Goal: Task Accomplishment & Management: Use online tool/utility

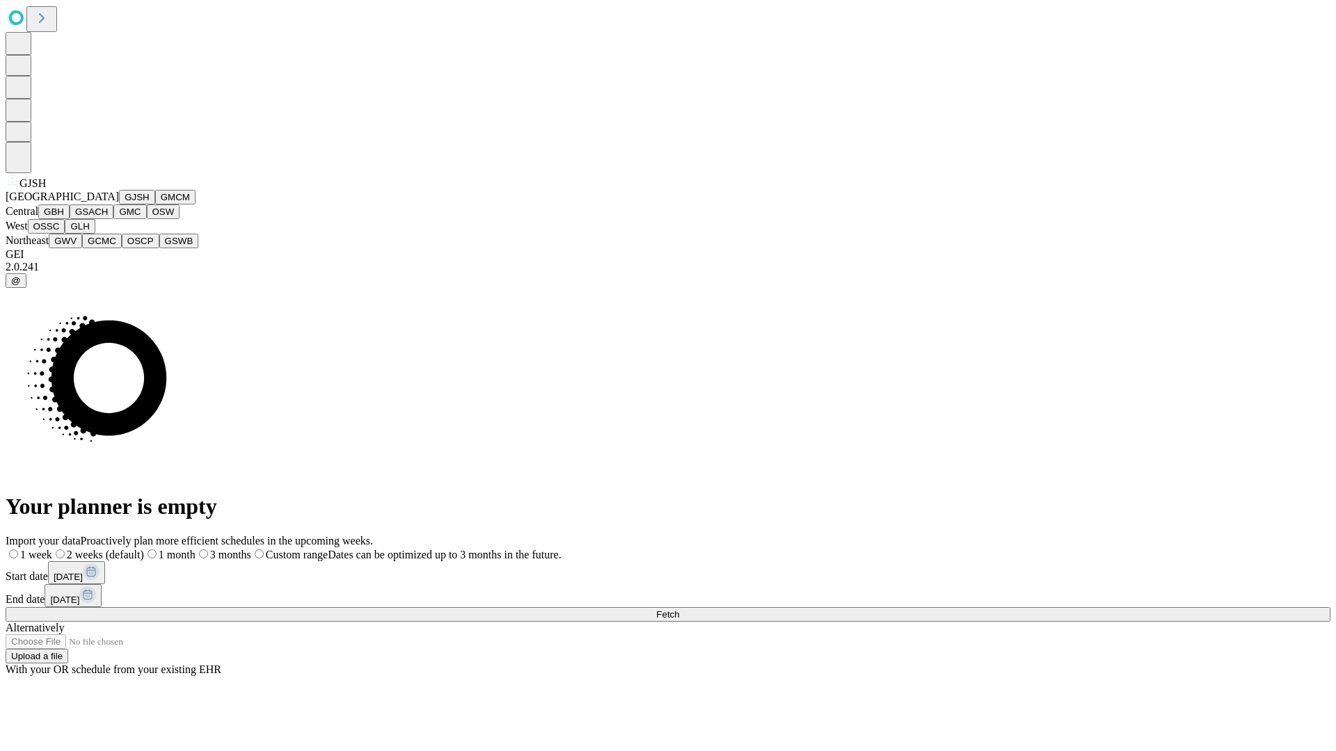
click at [119, 205] on button "GJSH" at bounding box center [137, 197] width 36 height 15
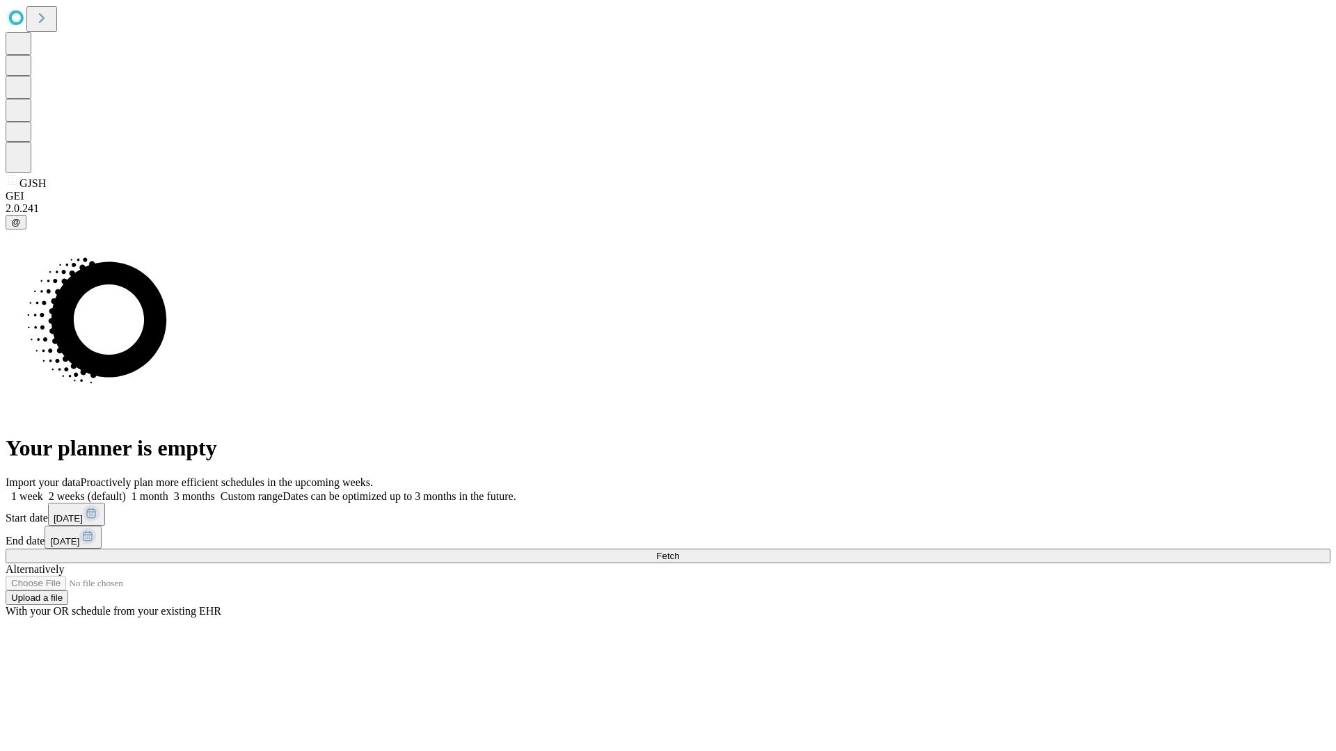
click at [168, 491] on label "1 month" at bounding box center [147, 497] width 42 height 12
click at [679, 551] on span "Fetch" at bounding box center [667, 556] width 23 height 10
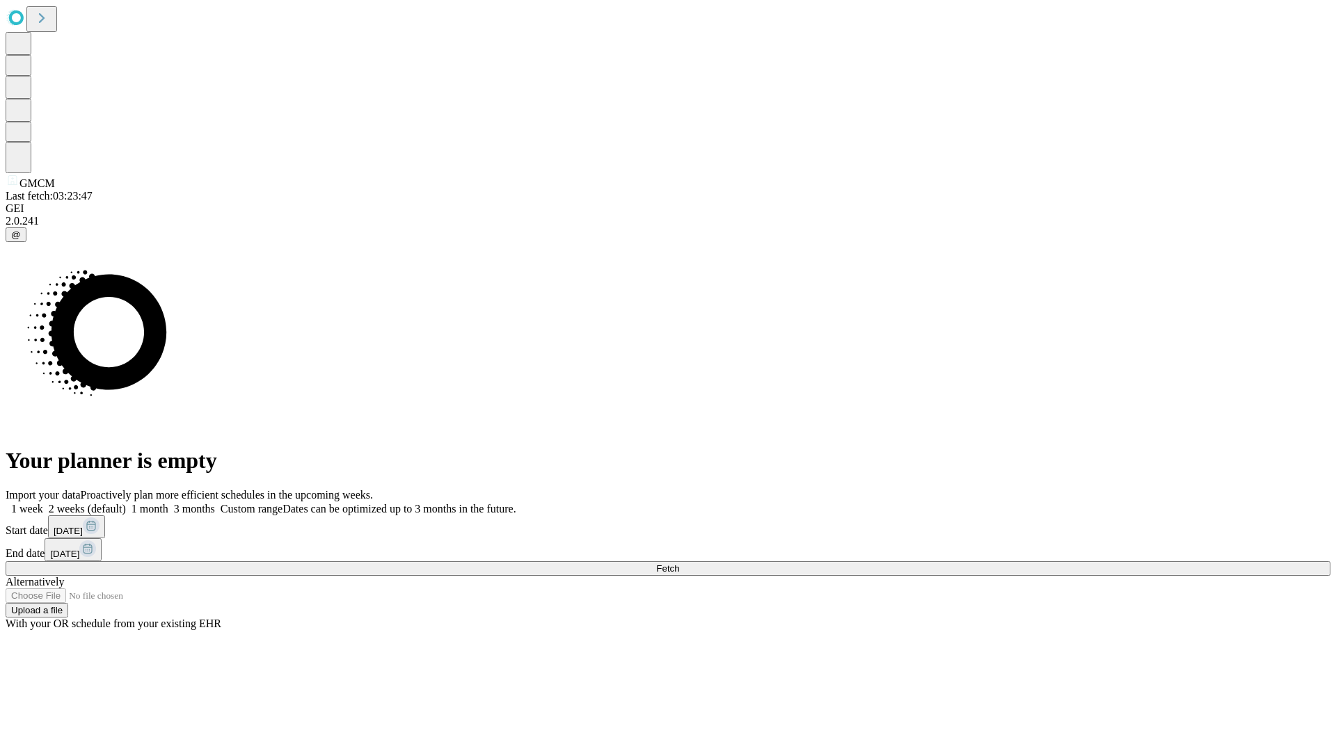
click at [168, 503] on label "1 month" at bounding box center [147, 509] width 42 height 12
click at [679, 564] on span "Fetch" at bounding box center [667, 569] width 23 height 10
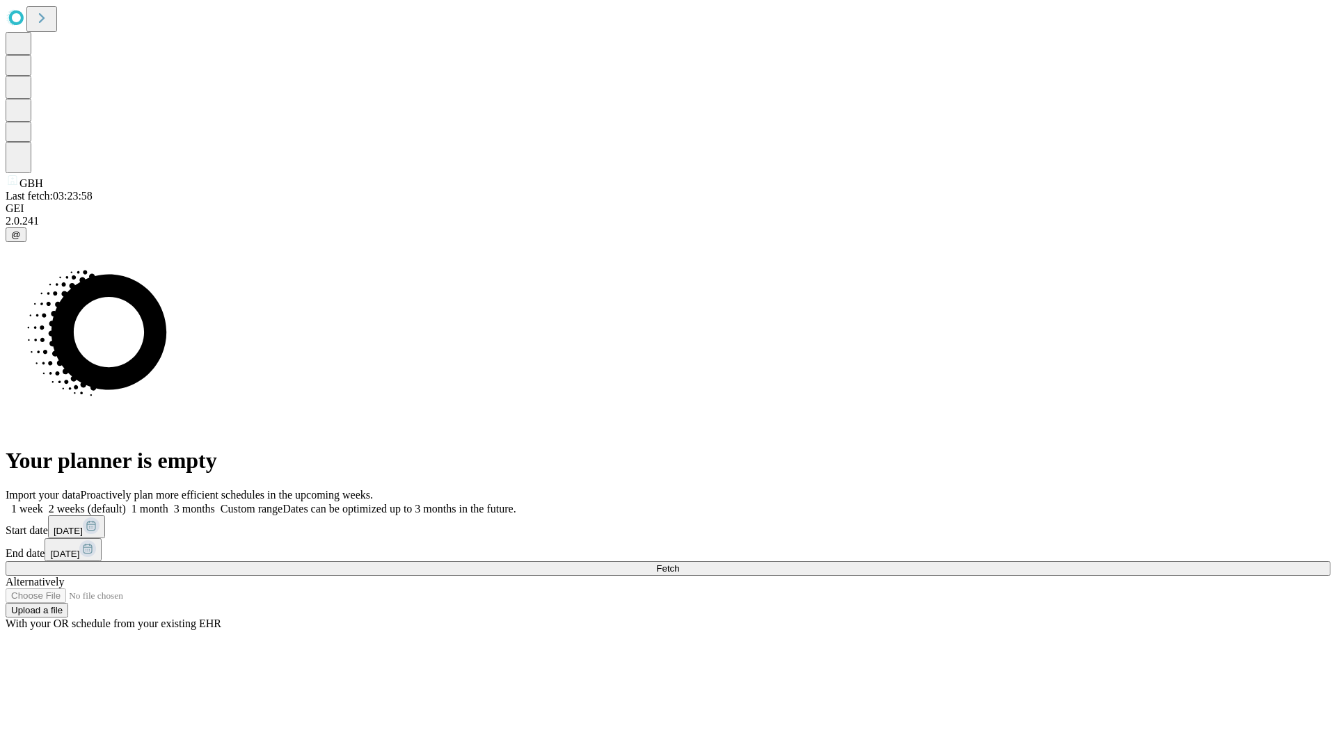
click at [168, 503] on label "1 month" at bounding box center [147, 509] width 42 height 12
click at [679, 564] on span "Fetch" at bounding box center [667, 569] width 23 height 10
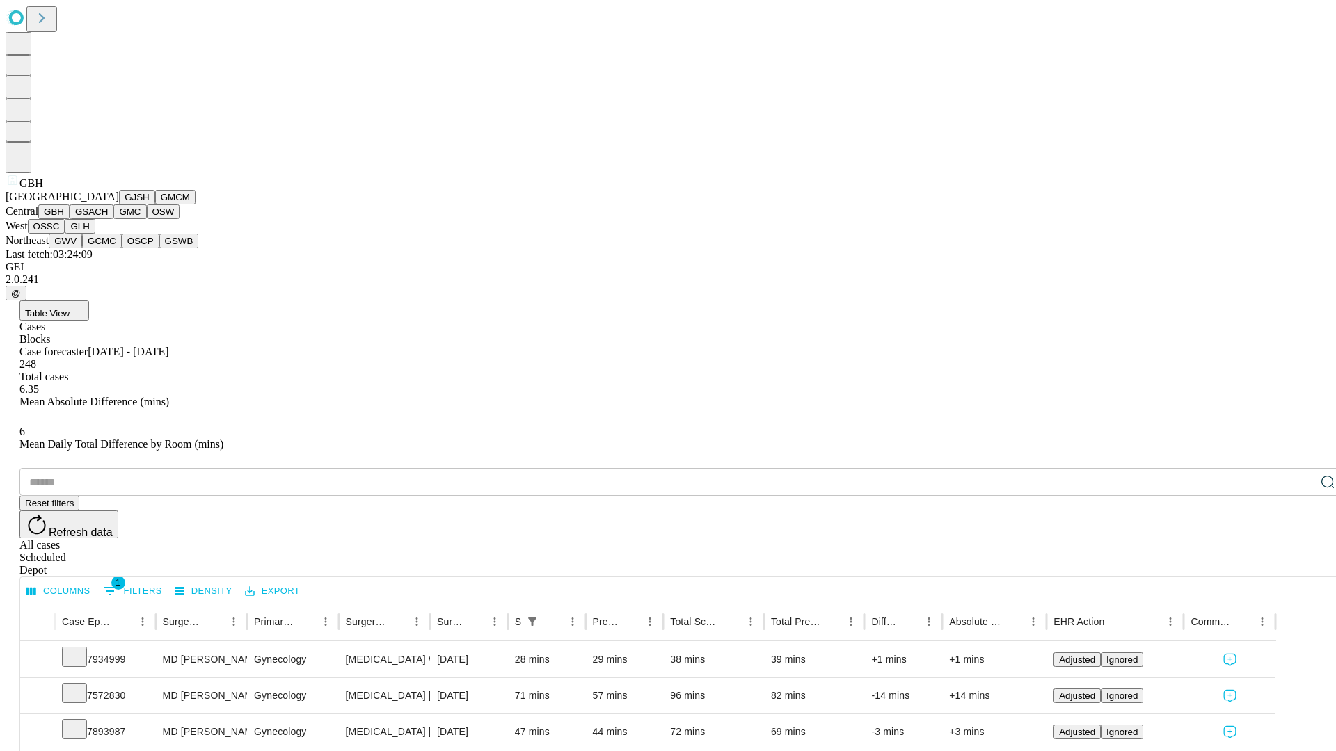
click at [108, 219] on button "GSACH" at bounding box center [92, 212] width 44 height 15
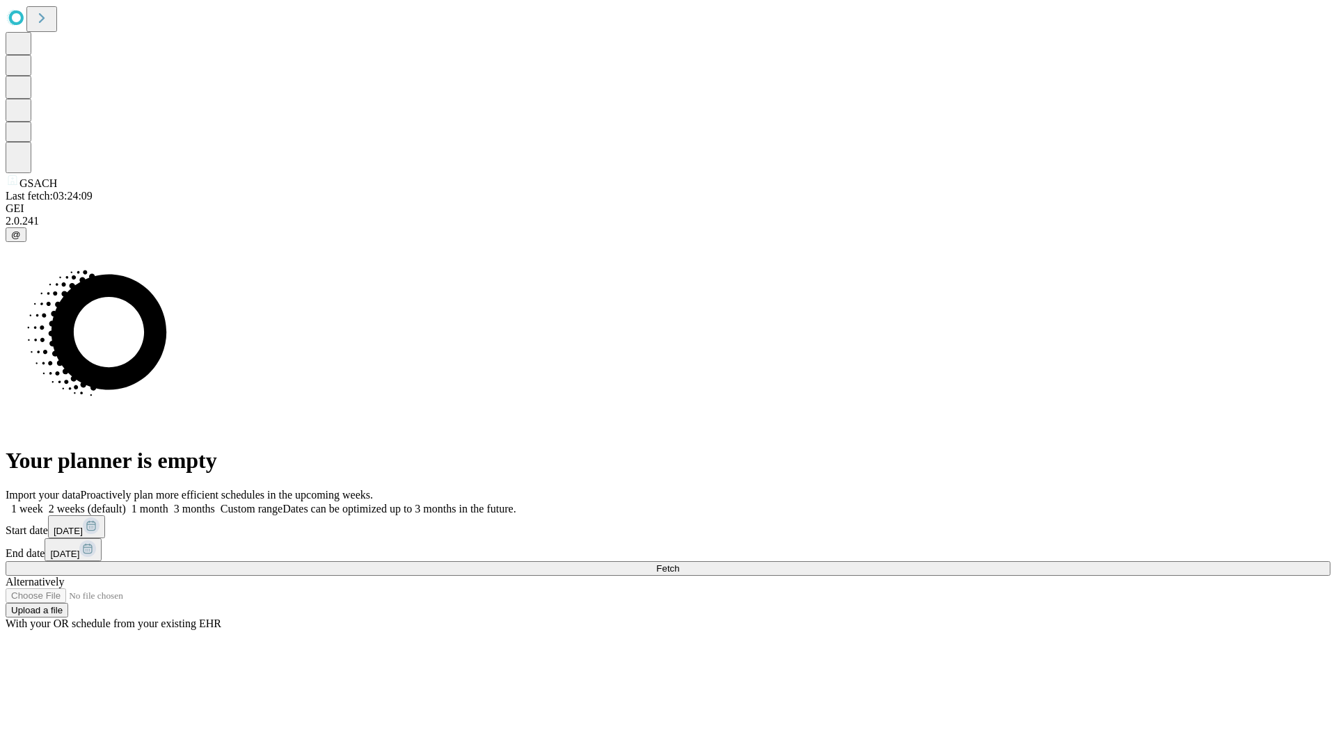
click at [168, 503] on label "1 month" at bounding box center [147, 509] width 42 height 12
click at [679, 564] on span "Fetch" at bounding box center [667, 569] width 23 height 10
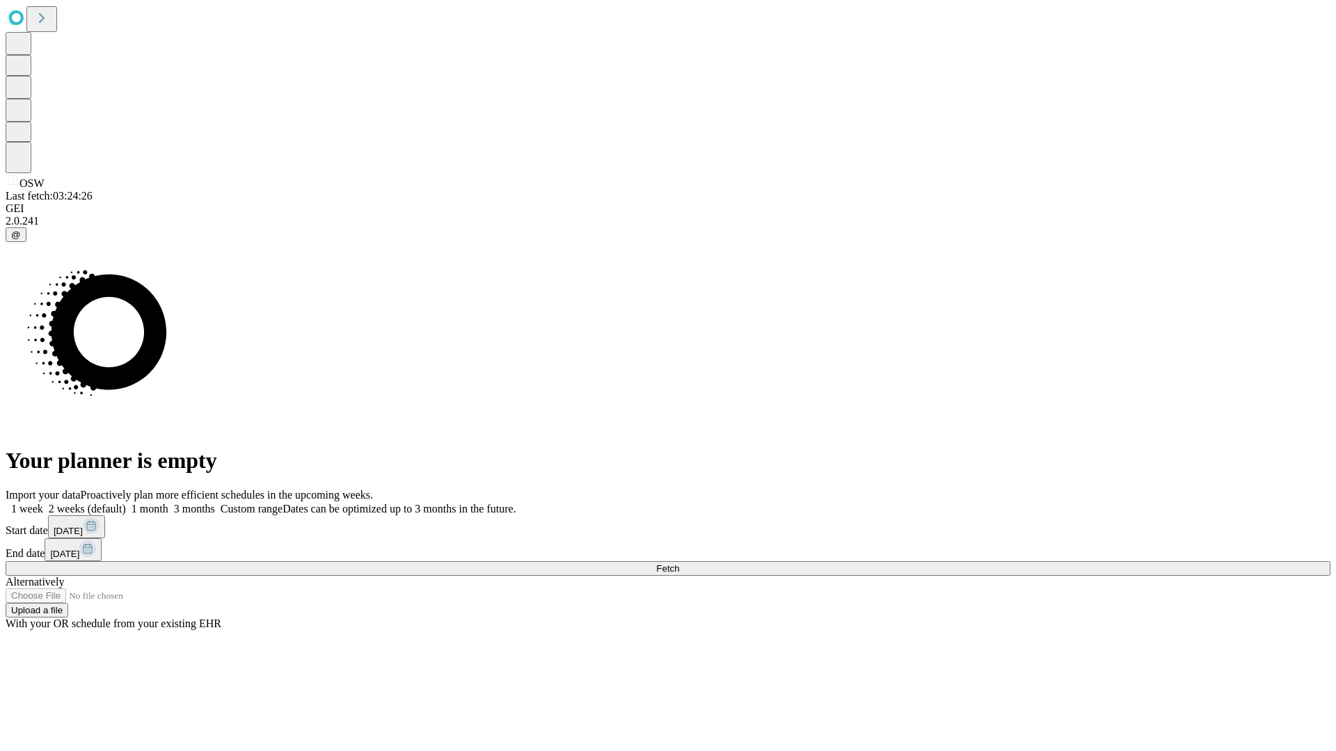
click at [168, 503] on label "1 month" at bounding box center [147, 509] width 42 height 12
click at [679, 564] on span "Fetch" at bounding box center [667, 569] width 23 height 10
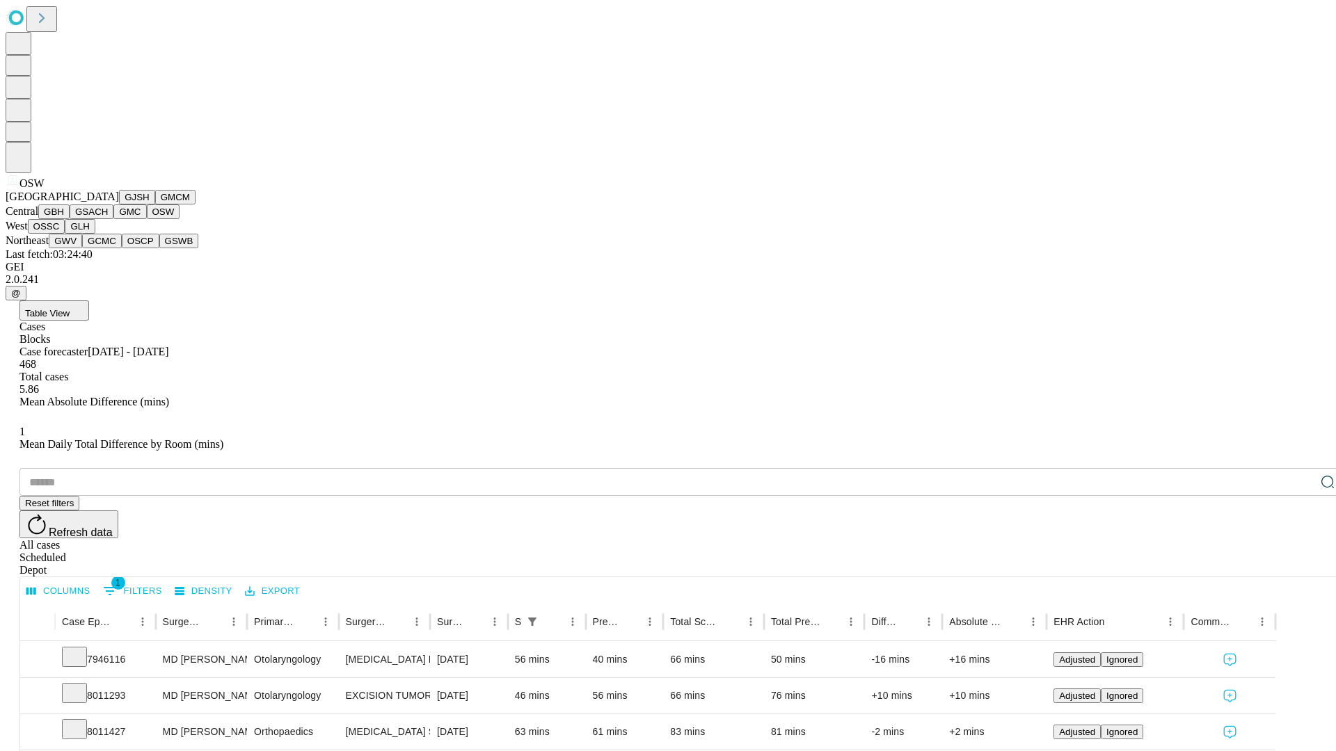
click at [65, 234] on button "OSSC" at bounding box center [47, 226] width 38 height 15
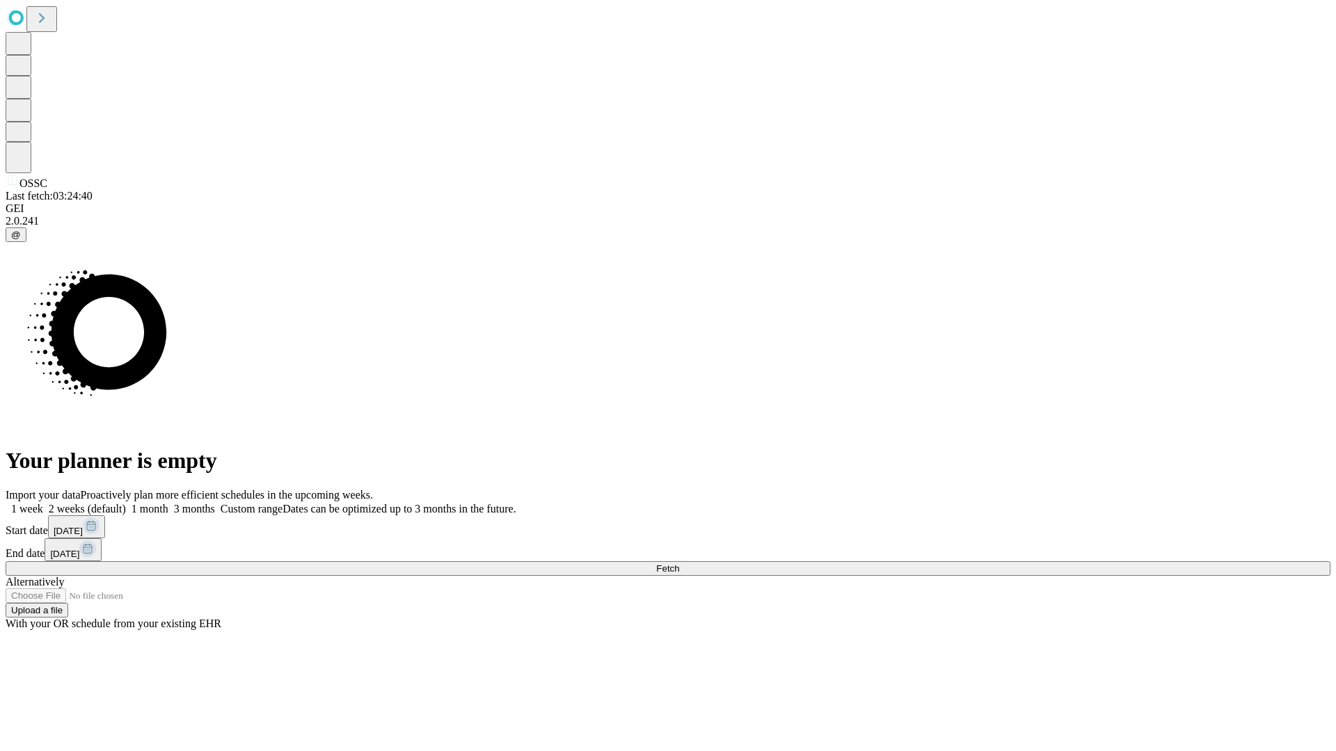
click at [679, 564] on span "Fetch" at bounding box center [667, 569] width 23 height 10
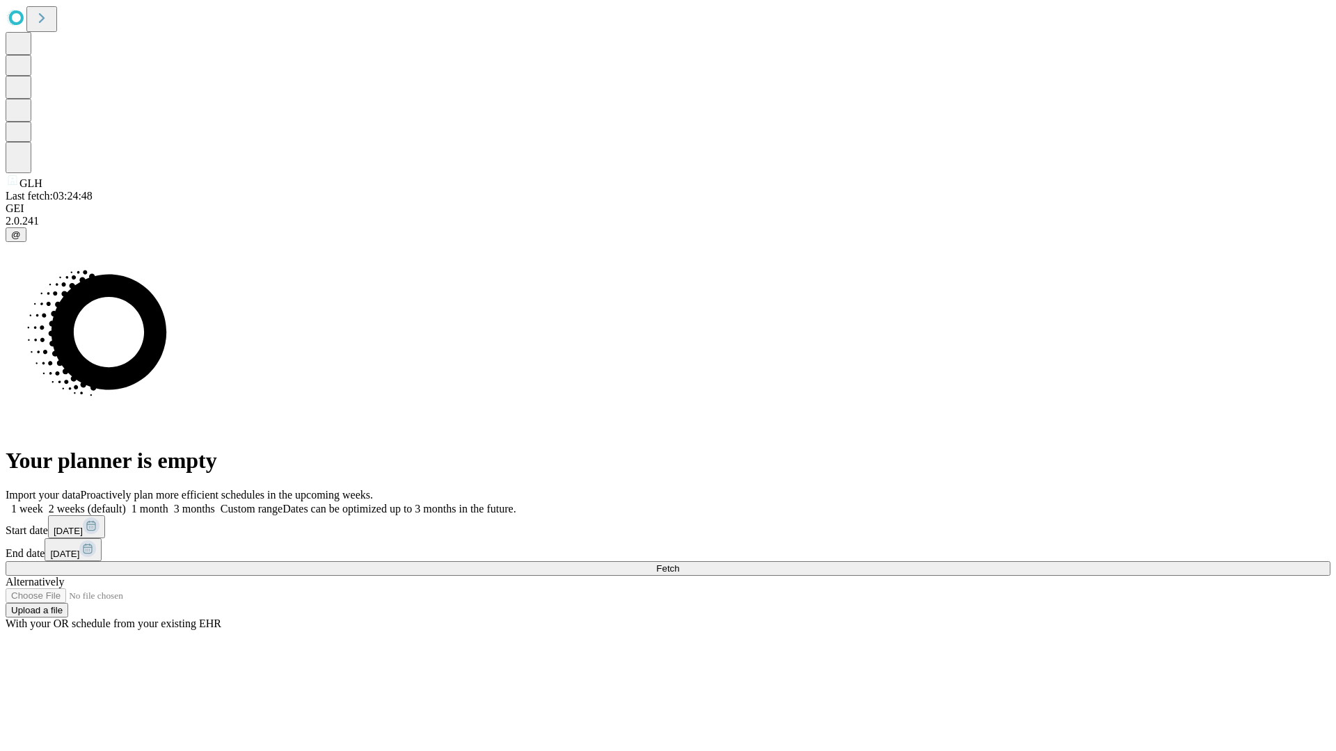
click at [168, 503] on label "1 month" at bounding box center [147, 509] width 42 height 12
click at [679, 564] on span "Fetch" at bounding box center [667, 569] width 23 height 10
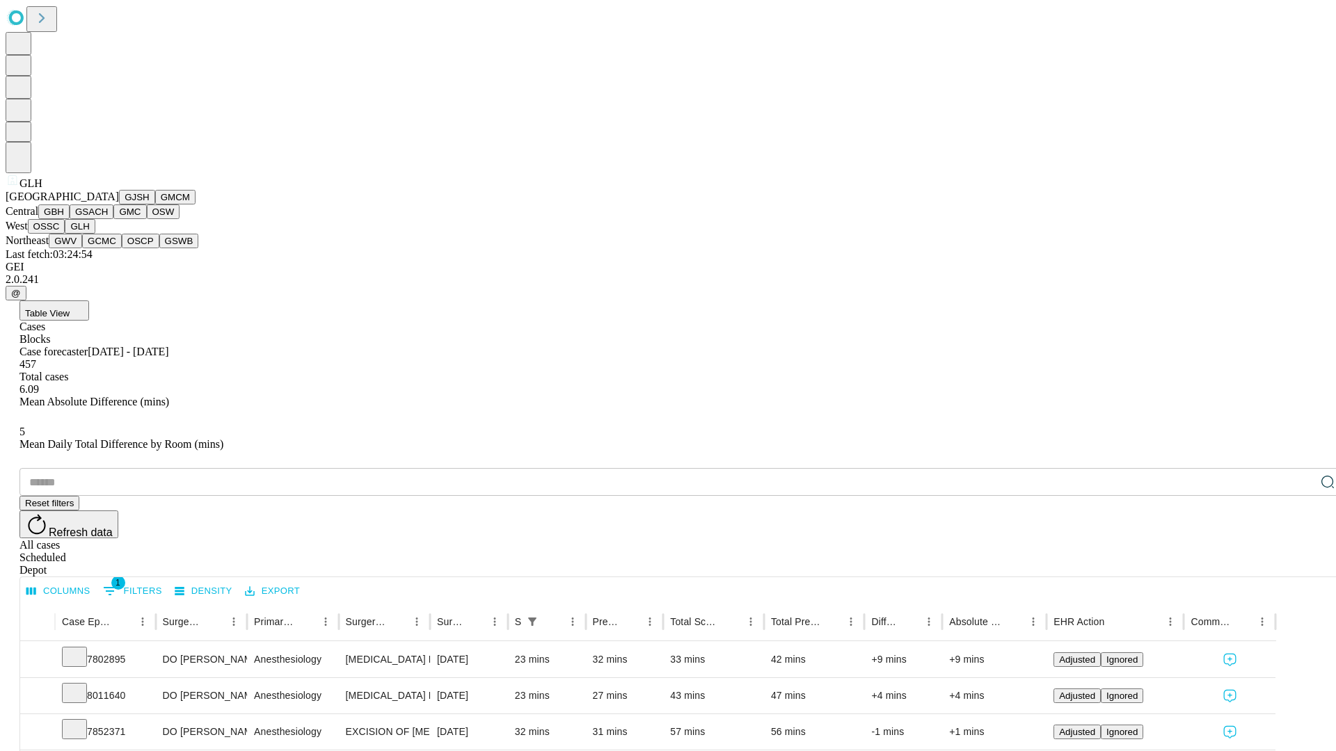
click at [82, 248] on button "GWV" at bounding box center [65, 241] width 33 height 15
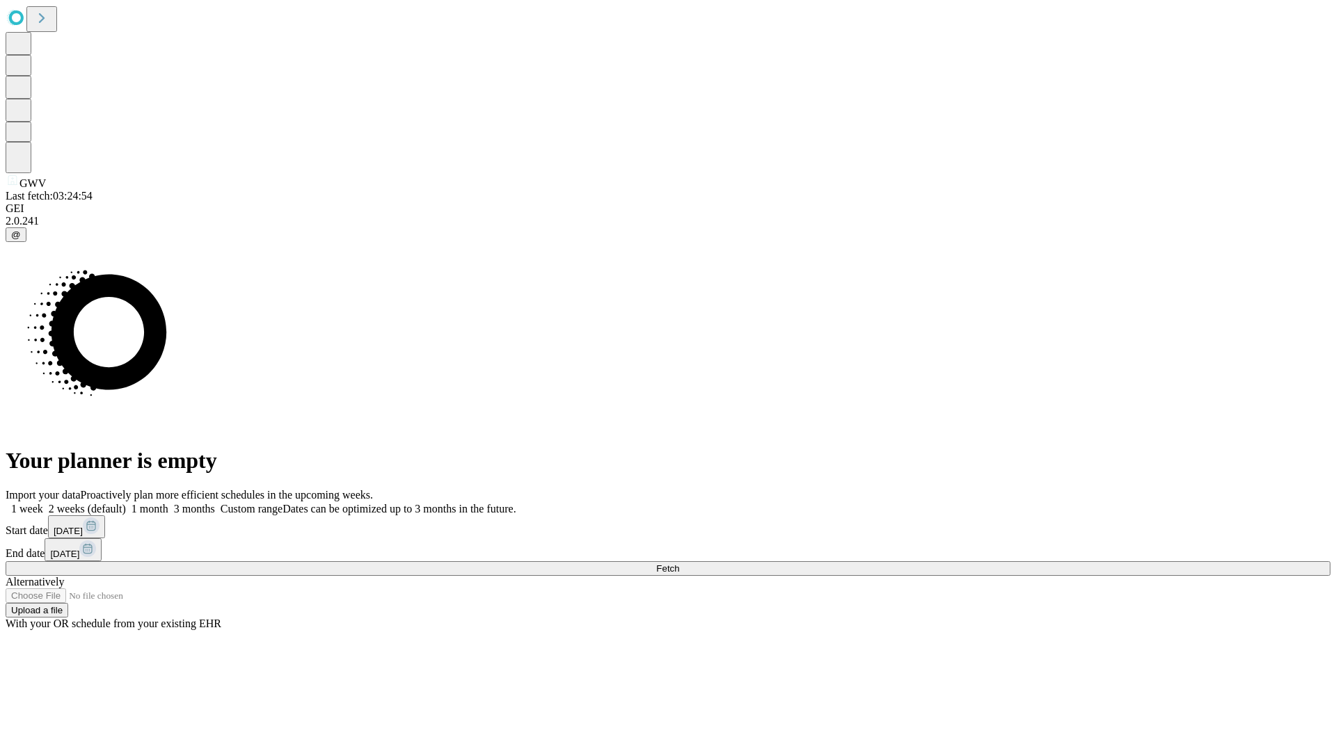
click at [168, 503] on label "1 month" at bounding box center [147, 509] width 42 height 12
click at [679, 564] on span "Fetch" at bounding box center [667, 569] width 23 height 10
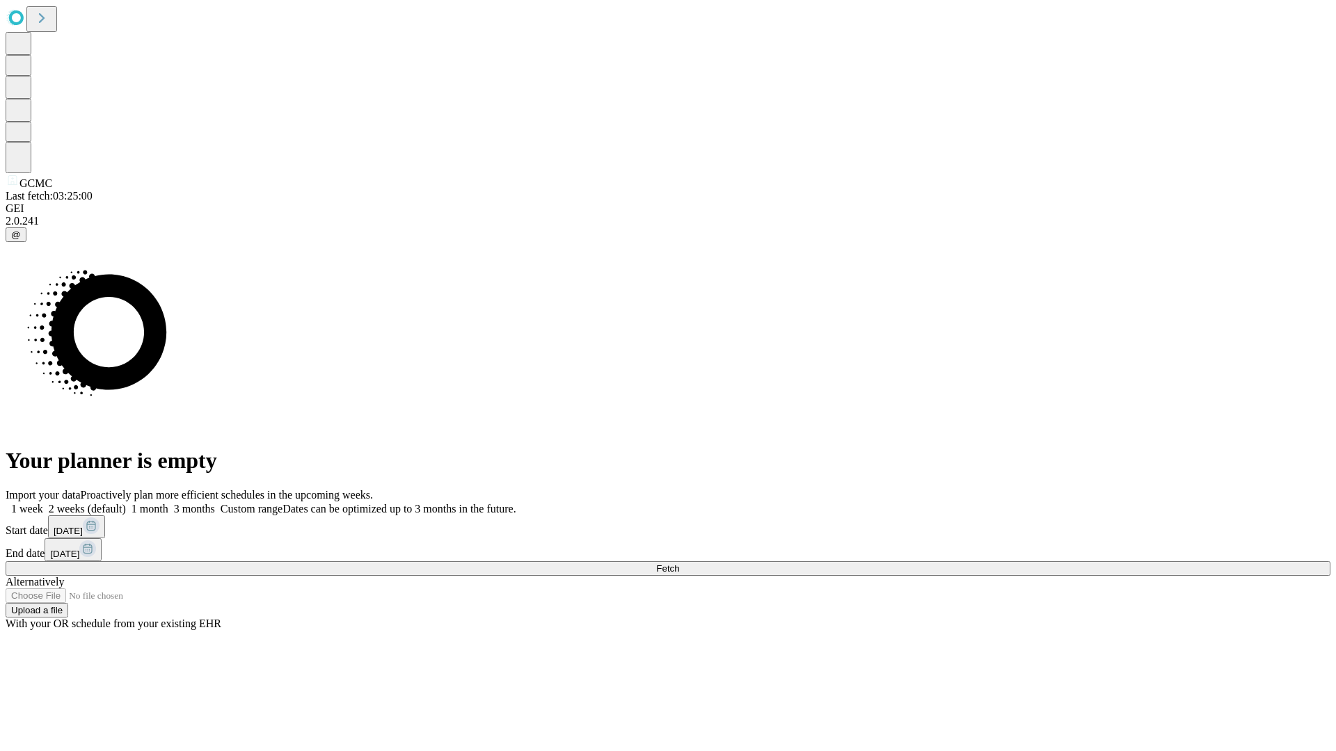
click at [168, 503] on label "1 month" at bounding box center [147, 509] width 42 height 12
click at [679, 564] on span "Fetch" at bounding box center [667, 569] width 23 height 10
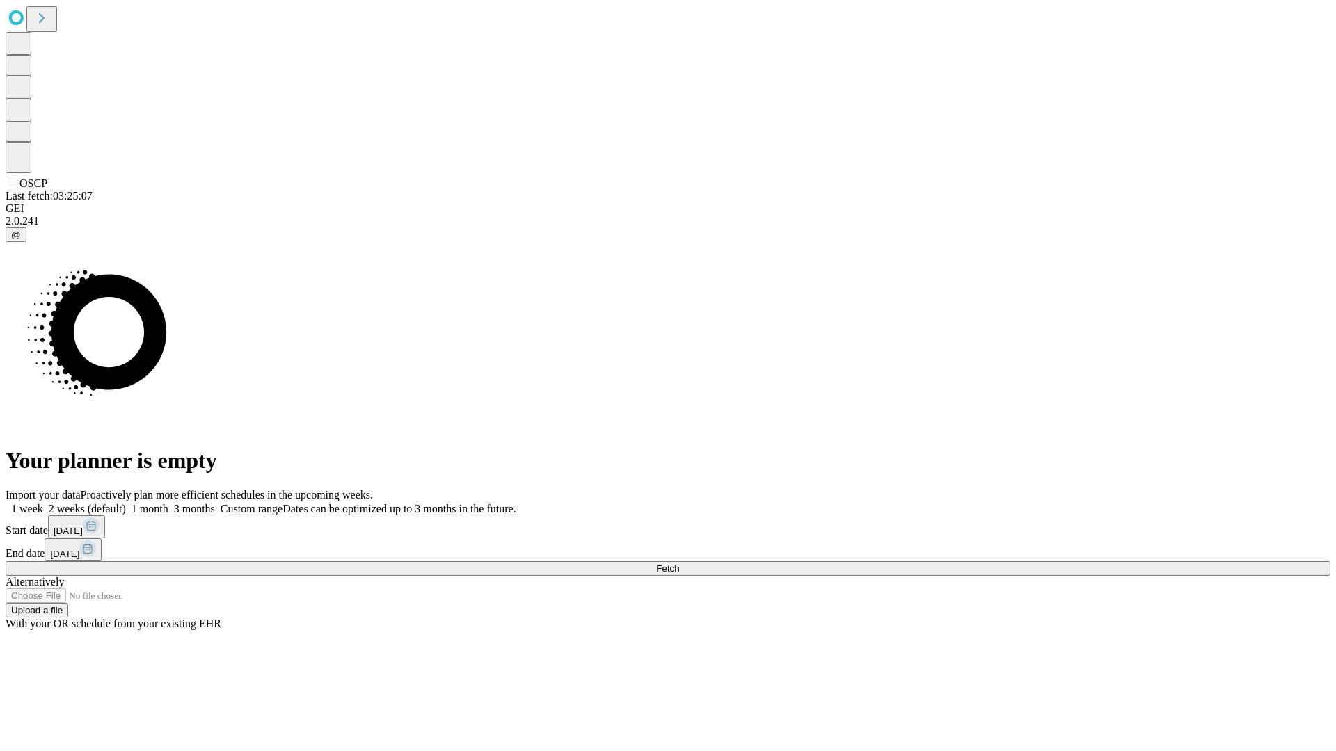
click at [168, 503] on label "1 month" at bounding box center [147, 509] width 42 height 12
click at [679, 564] on span "Fetch" at bounding box center [667, 569] width 23 height 10
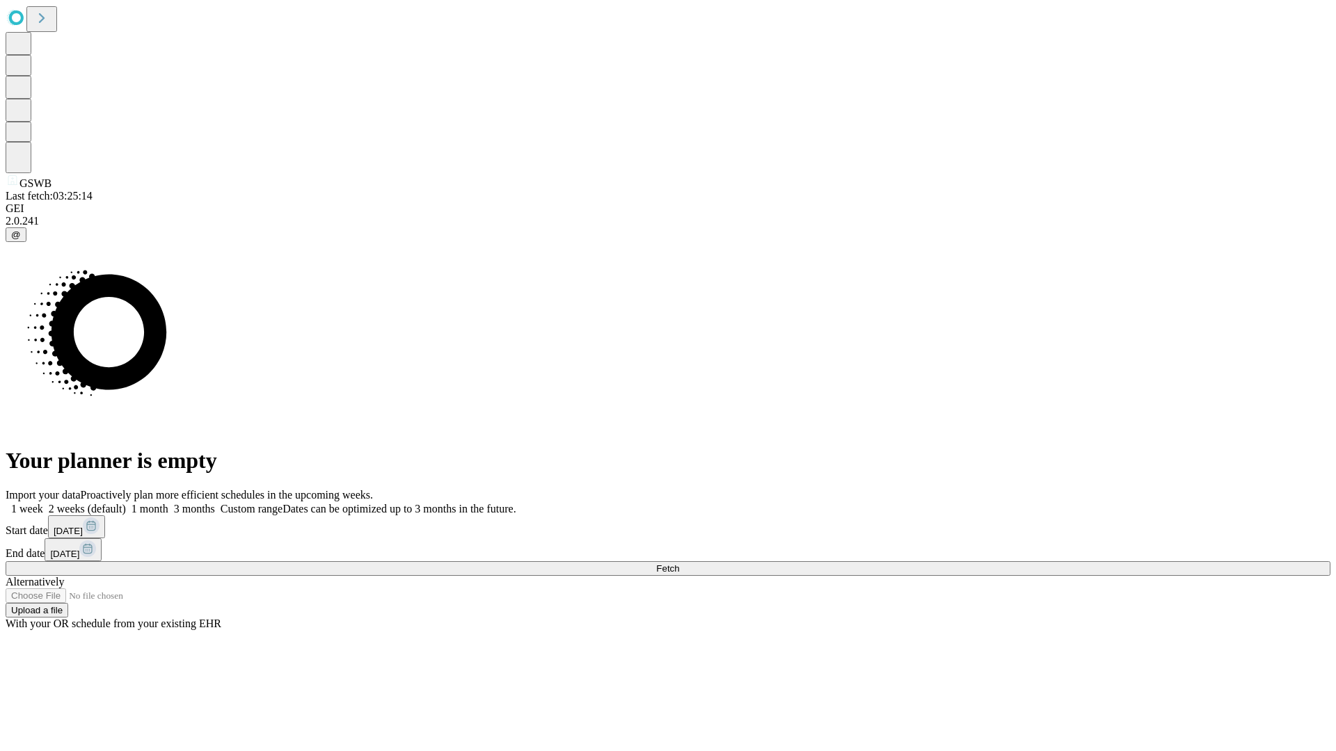
click at [168, 503] on label "1 month" at bounding box center [147, 509] width 42 height 12
click at [679, 564] on span "Fetch" at bounding box center [667, 569] width 23 height 10
